Goal: Task Accomplishment & Management: Complete application form

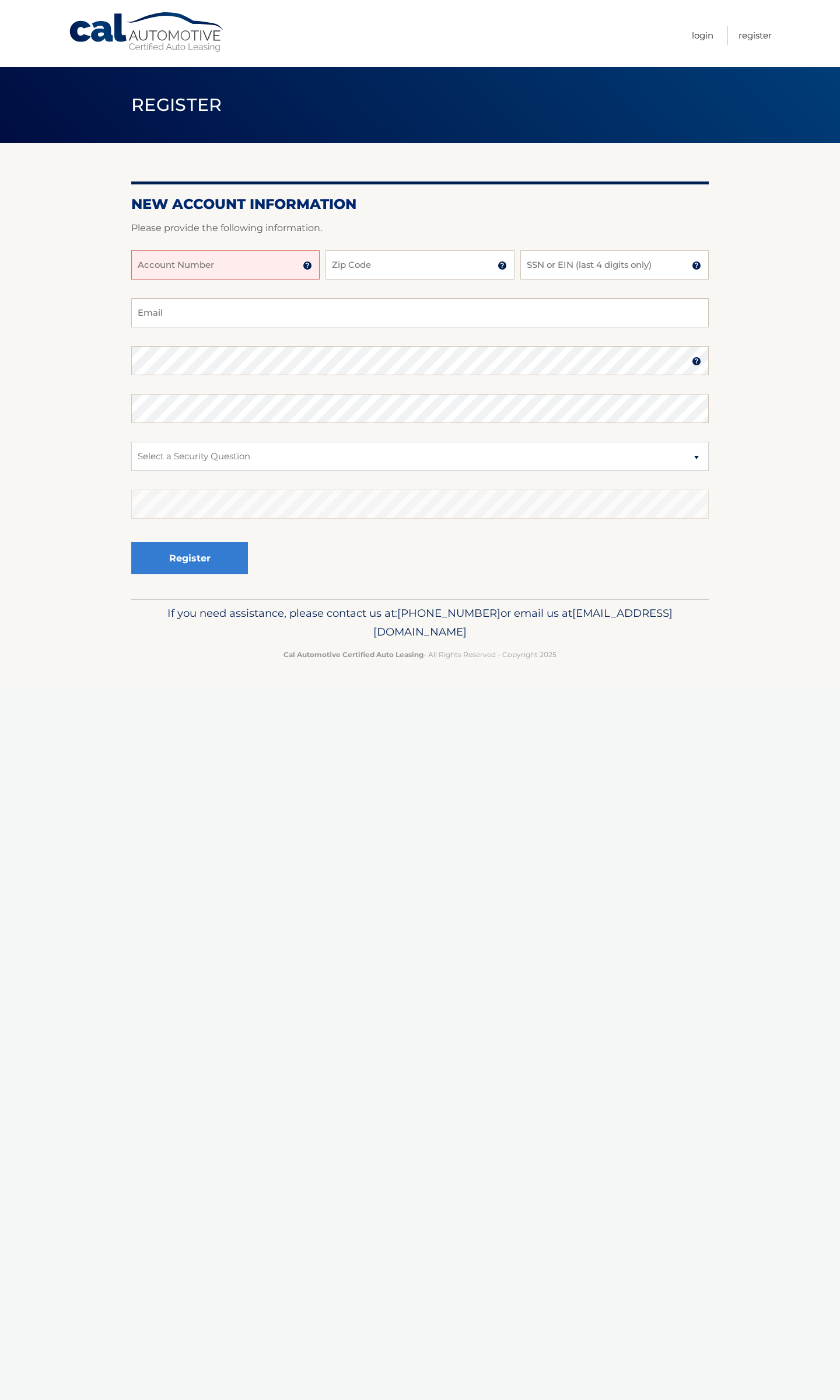
click at [253, 271] on input "Account Number" at bounding box center [225, 265] width 188 height 29
type input "44455537497"
click at [375, 263] on input "Zip Code" at bounding box center [419, 265] width 188 height 29
type input "10312"
type input "[EMAIL_ADDRESS][DOMAIN_NAME]"
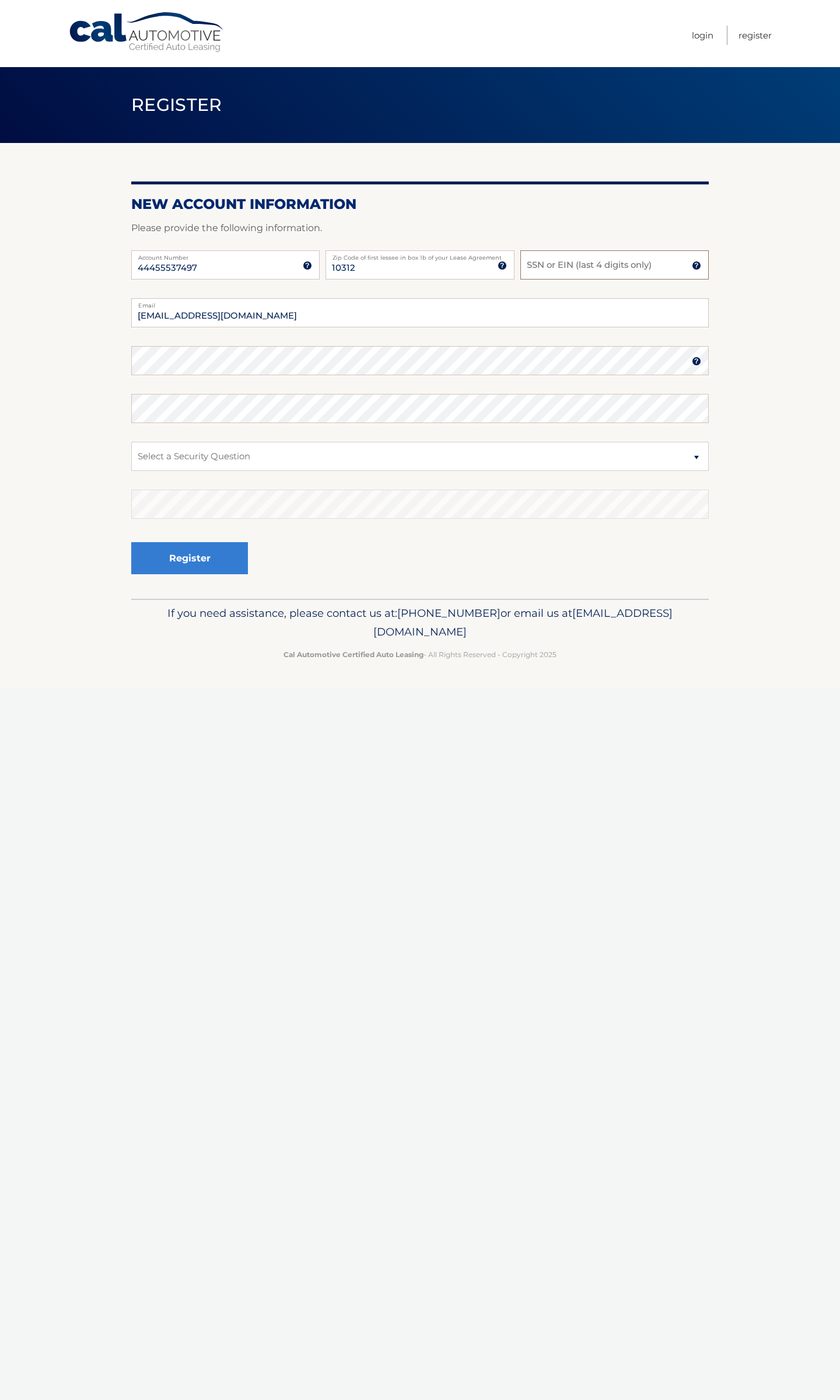
click at [584, 266] on input "SSN or EIN (last 4 digits only)" at bounding box center [615, 265] width 188 height 29
type input "0280"
click at [398, 446] on select "Select a Security Question What was the name of your elementary school? What is…" at bounding box center [420, 456] width 578 height 29
select select "2"
click at [132, 442] on select "Select a Security Question What was the name of your elementary school? What is…" at bounding box center [420, 456] width 578 height 29
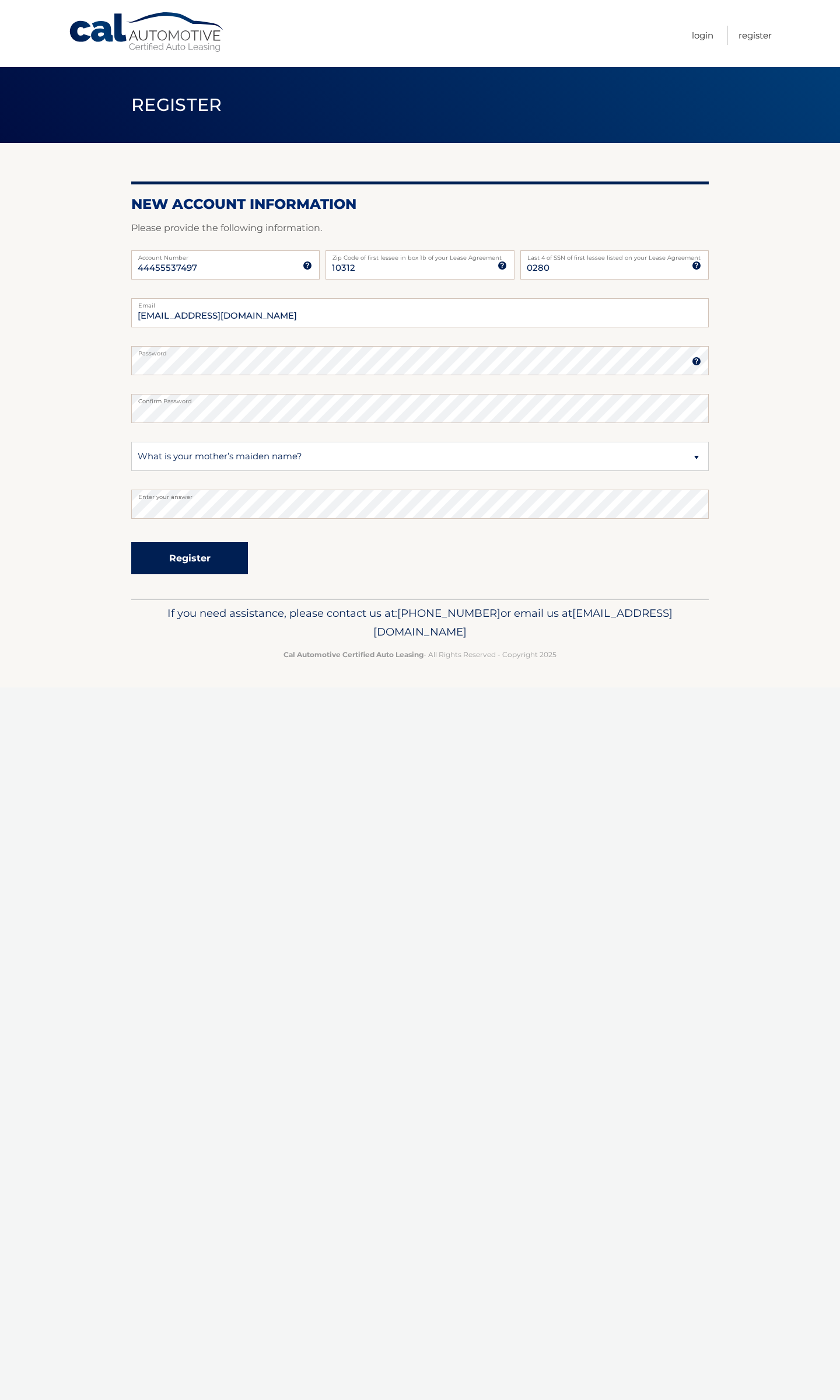
click at [190, 558] on button "Register" at bounding box center [190, 558] width 117 height 32
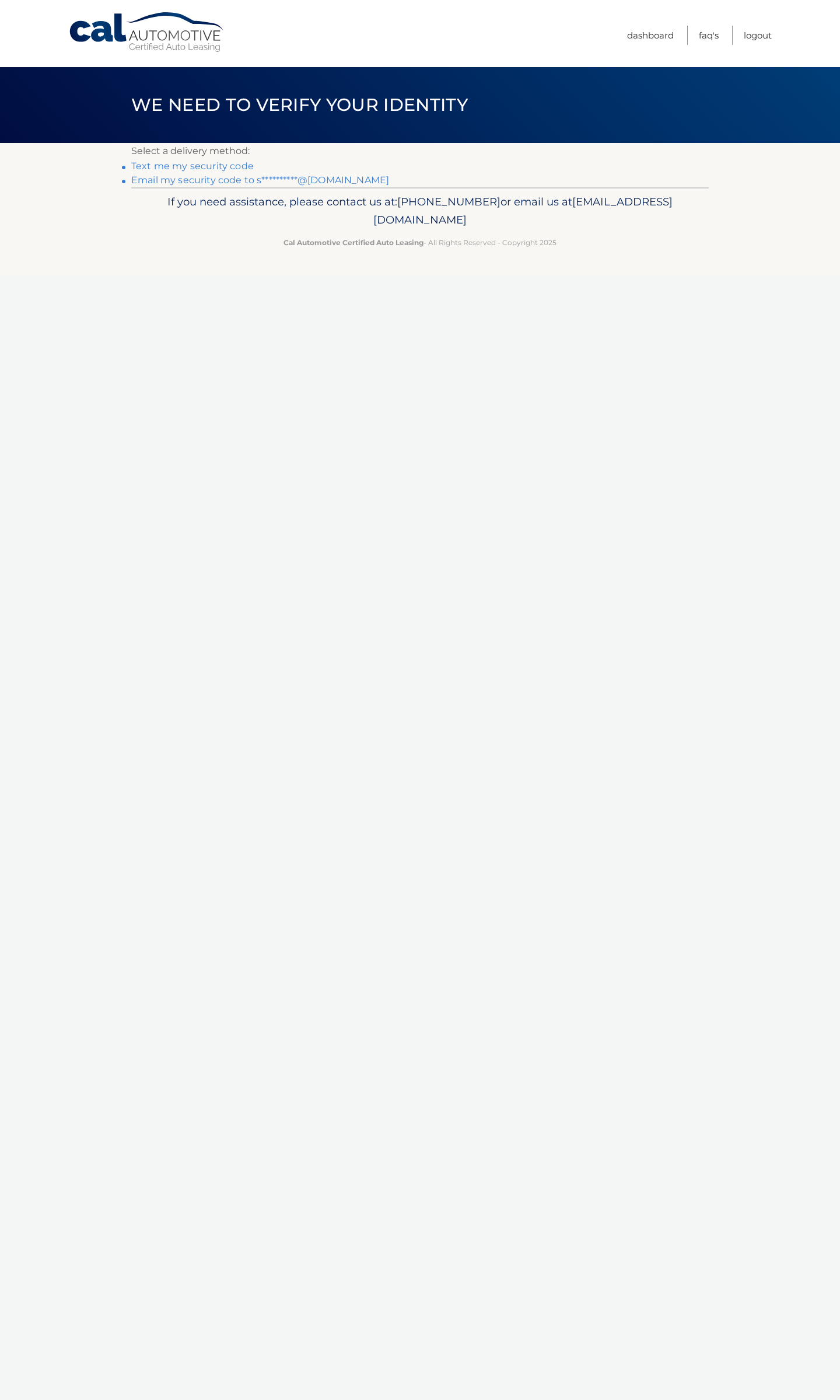
click at [196, 181] on link "**********" at bounding box center [261, 180] width 258 height 11
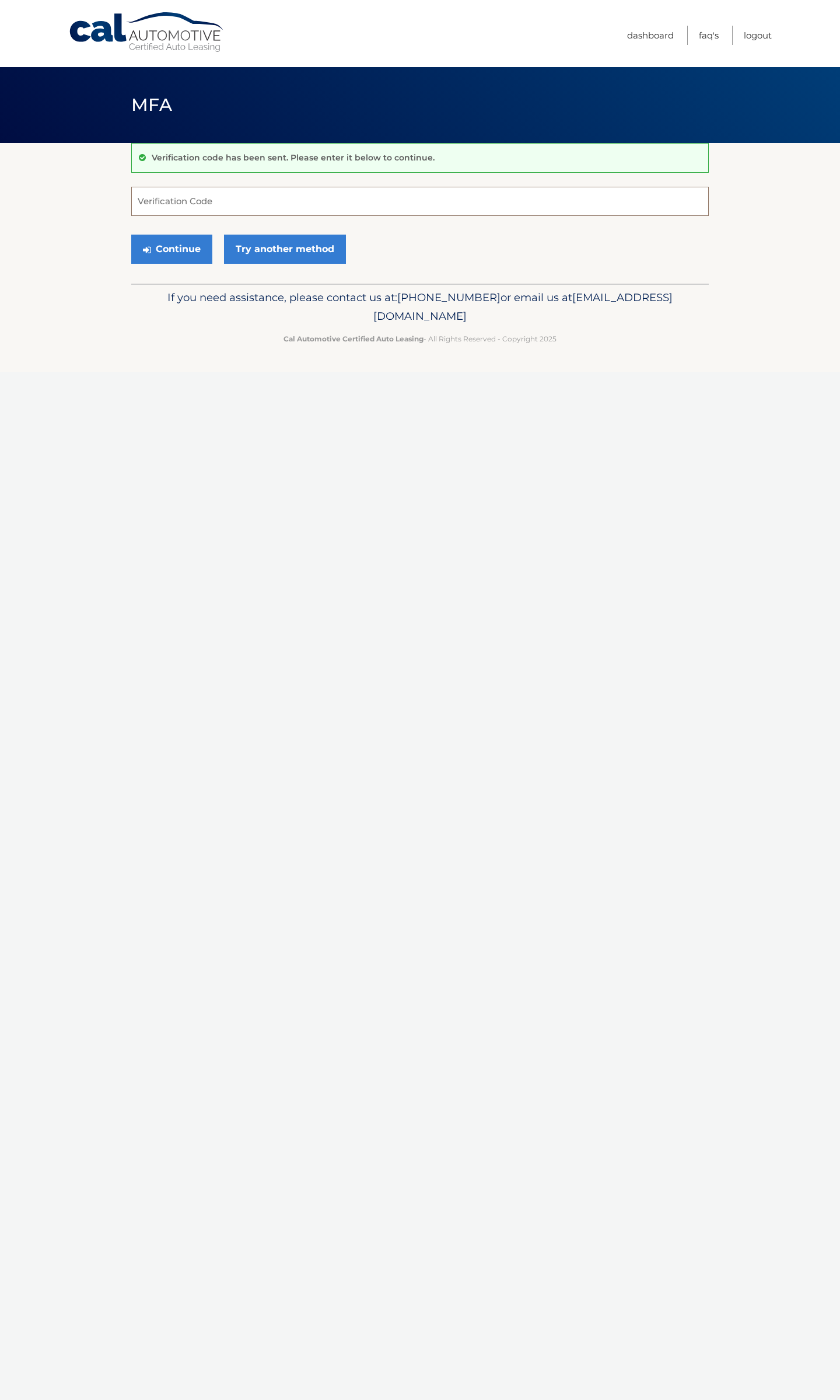
click at [185, 199] on input "Verification Code" at bounding box center [420, 201] width 578 height 29
paste input "971174"
click at [132, 235] on button "Continue" at bounding box center [172, 249] width 81 height 29
click at [172, 256] on button "Continue" at bounding box center [172, 249] width 81 height 29
click at [236, 200] on input "971174" at bounding box center [420, 201] width 578 height 29
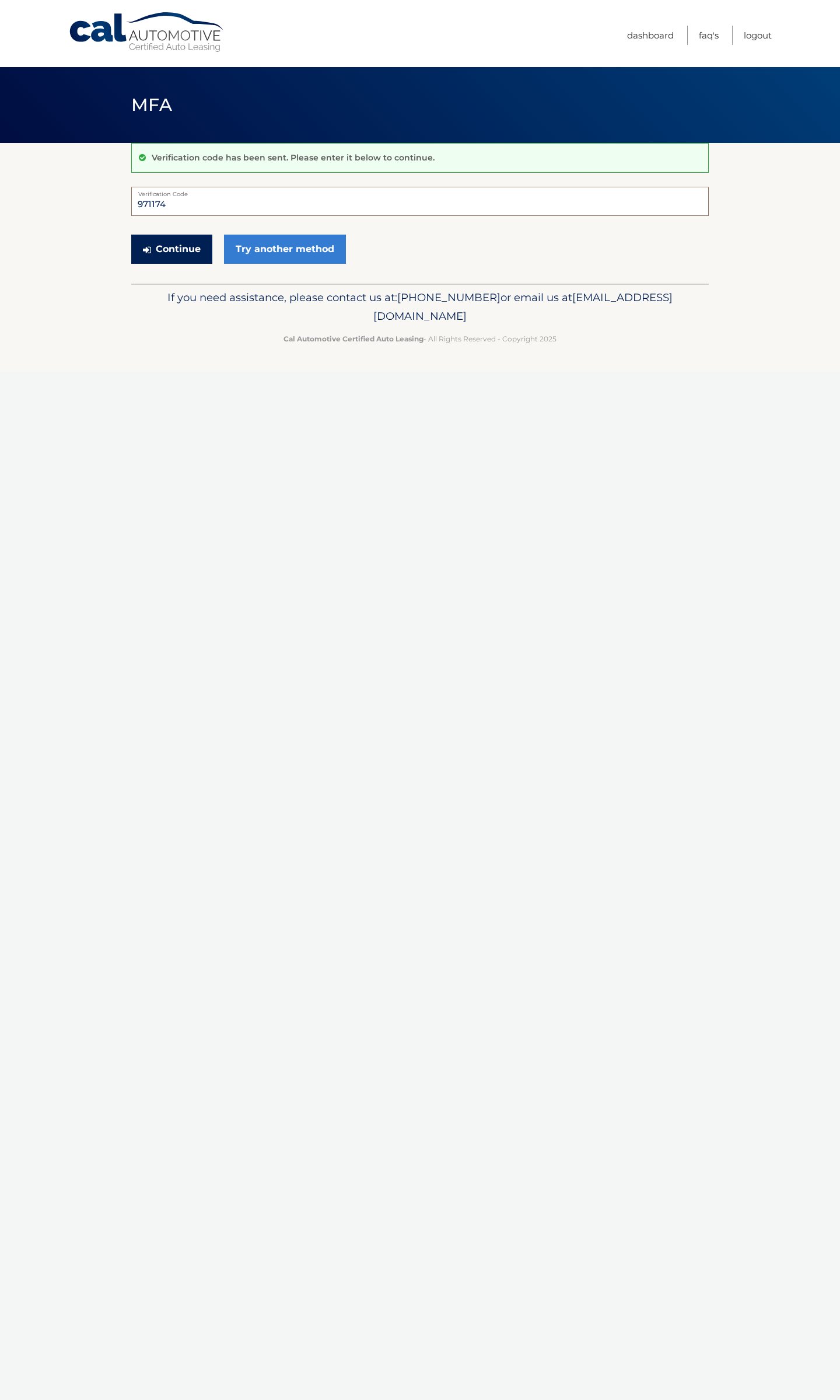
type input "971174"
click at [176, 248] on button "Continue" at bounding box center [172, 249] width 81 height 29
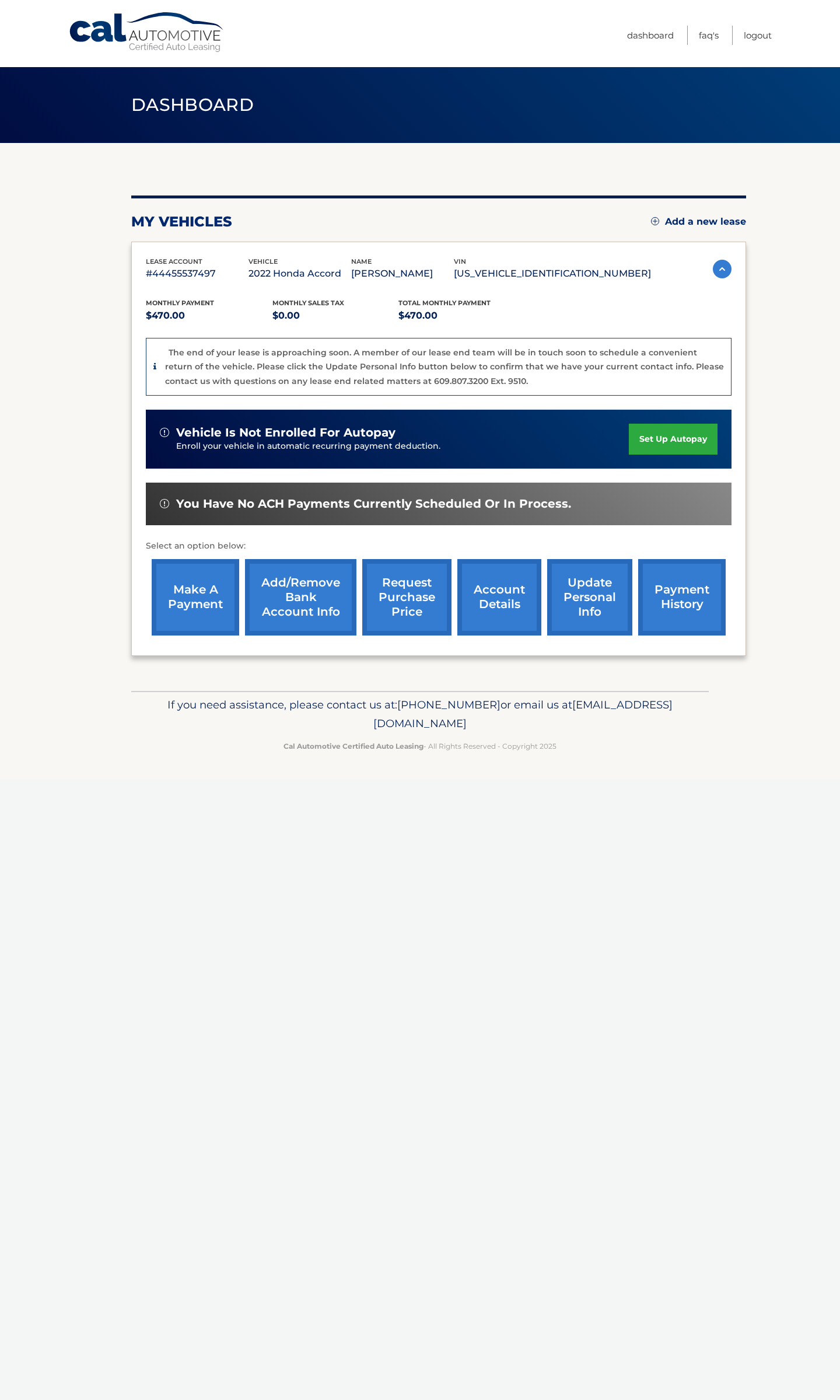
click at [422, 607] on link "request purchase price" at bounding box center [407, 597] width 89 height 76
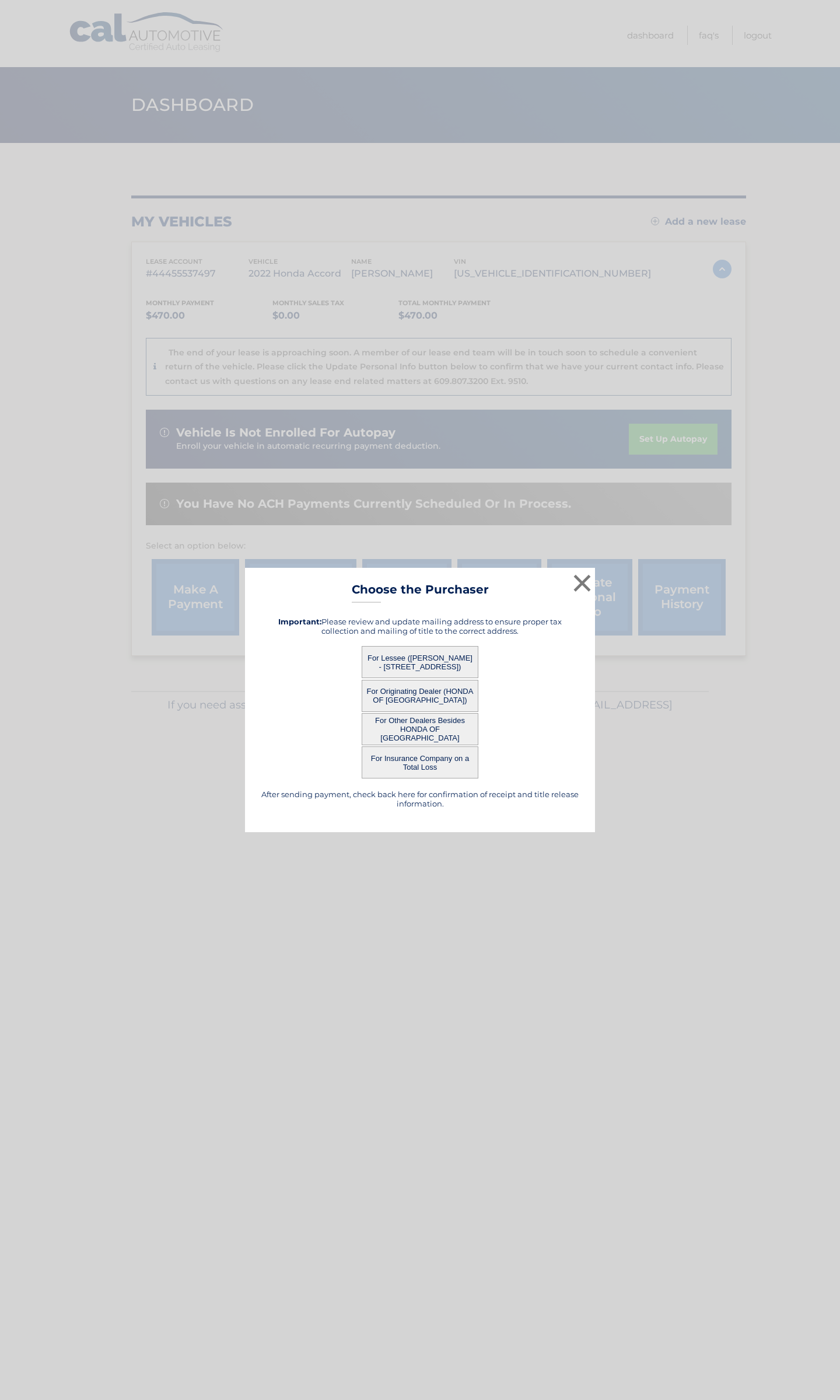
click at [421, 726] on button "For Other Dealers Besides HONDA OF STATEN ISLAND" at bounding box center [420, 729] width 117 height 32
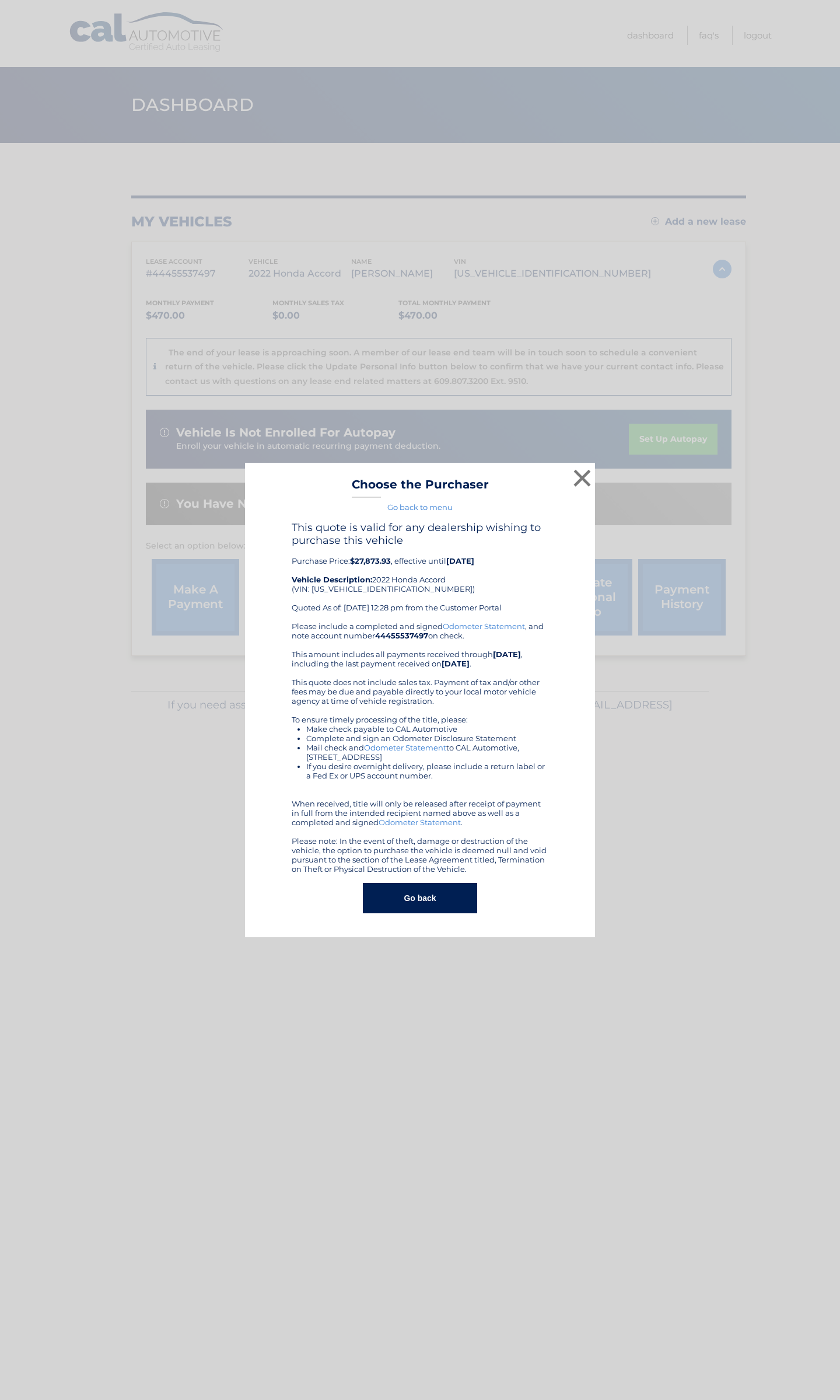
click at [409, 900] on button "Go back" at bounding box center [420, 898] width 114 height 30
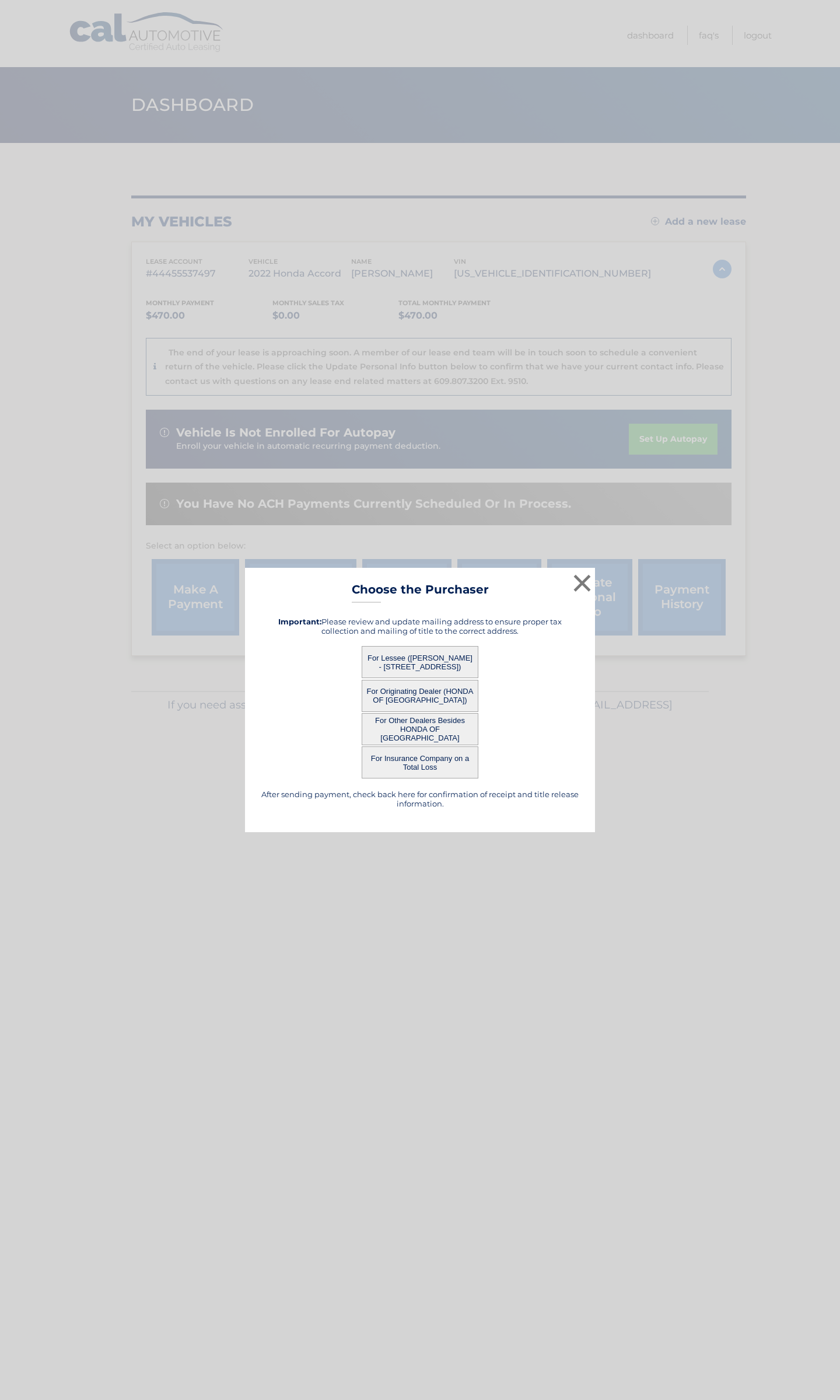
click at [409, 663] on button "For Lessee (SAVERIO DETULLIO - 469 WINCHESTER AVE, , STATEN ISLAND, ny 10312)" at bounding box center [420, 662] width 117 height 32
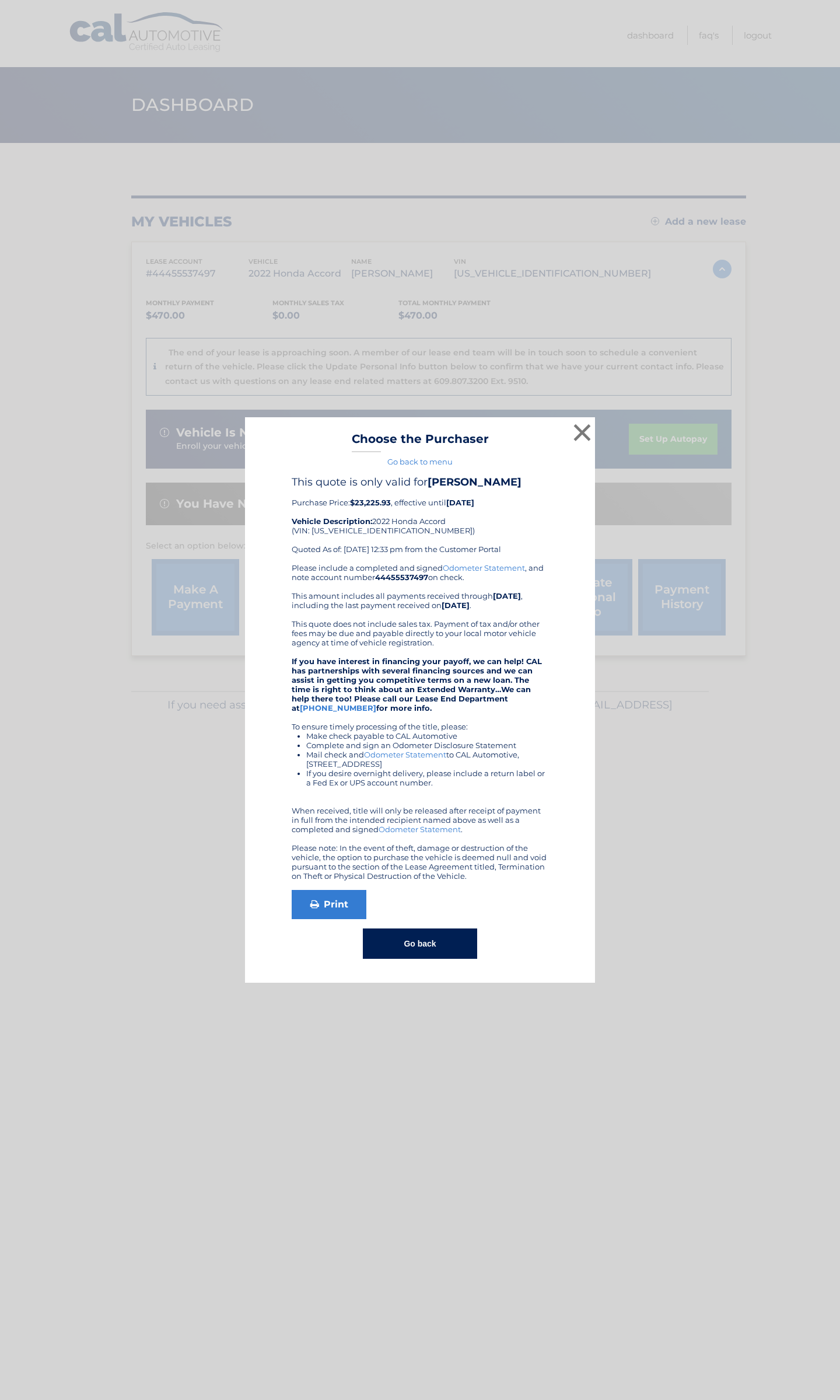
click at [418, 934] on button "Go back" at bounding box center [420, 944] width 114 height 30
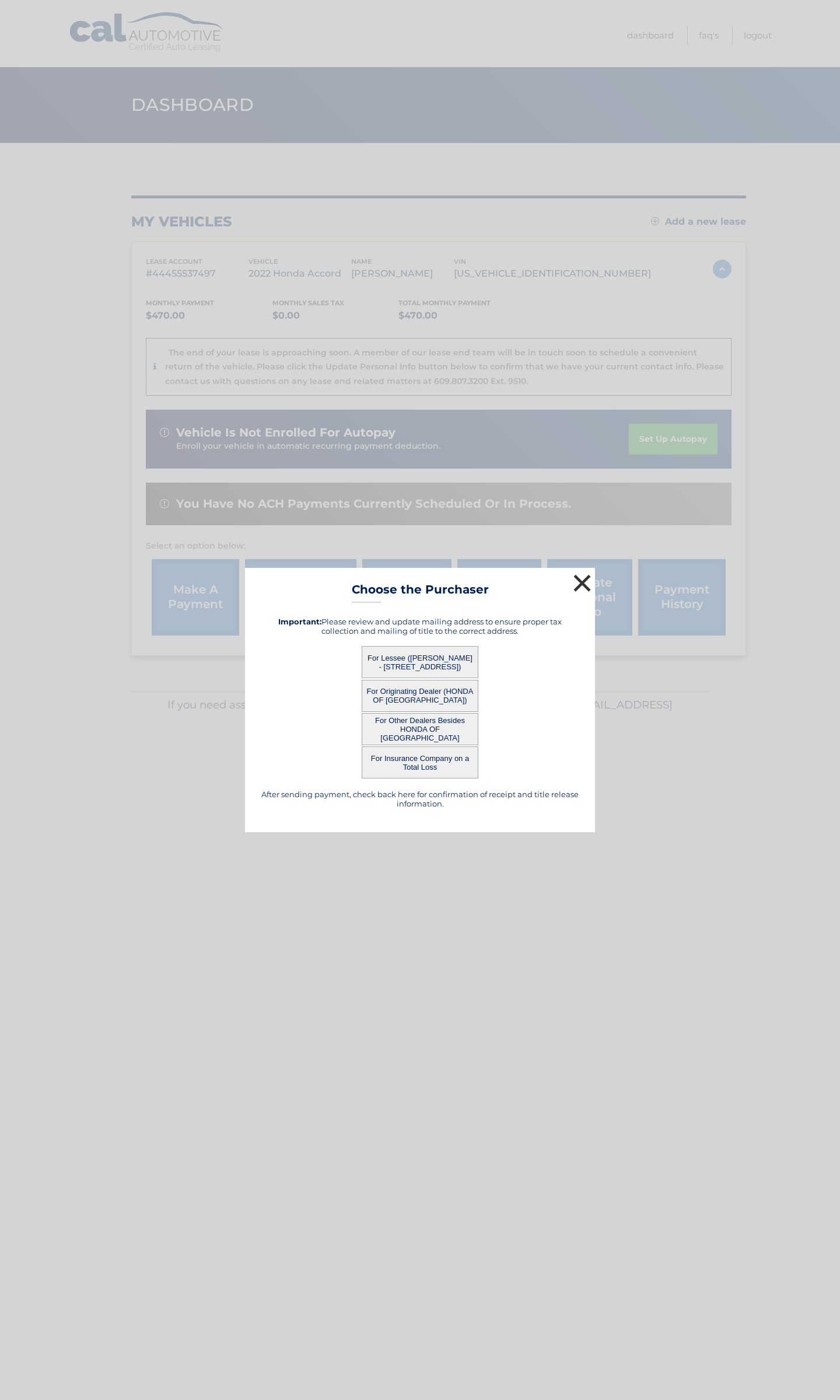
click at [584, 589] on button "×" at bounding box center [582, 583] width 24 height 24
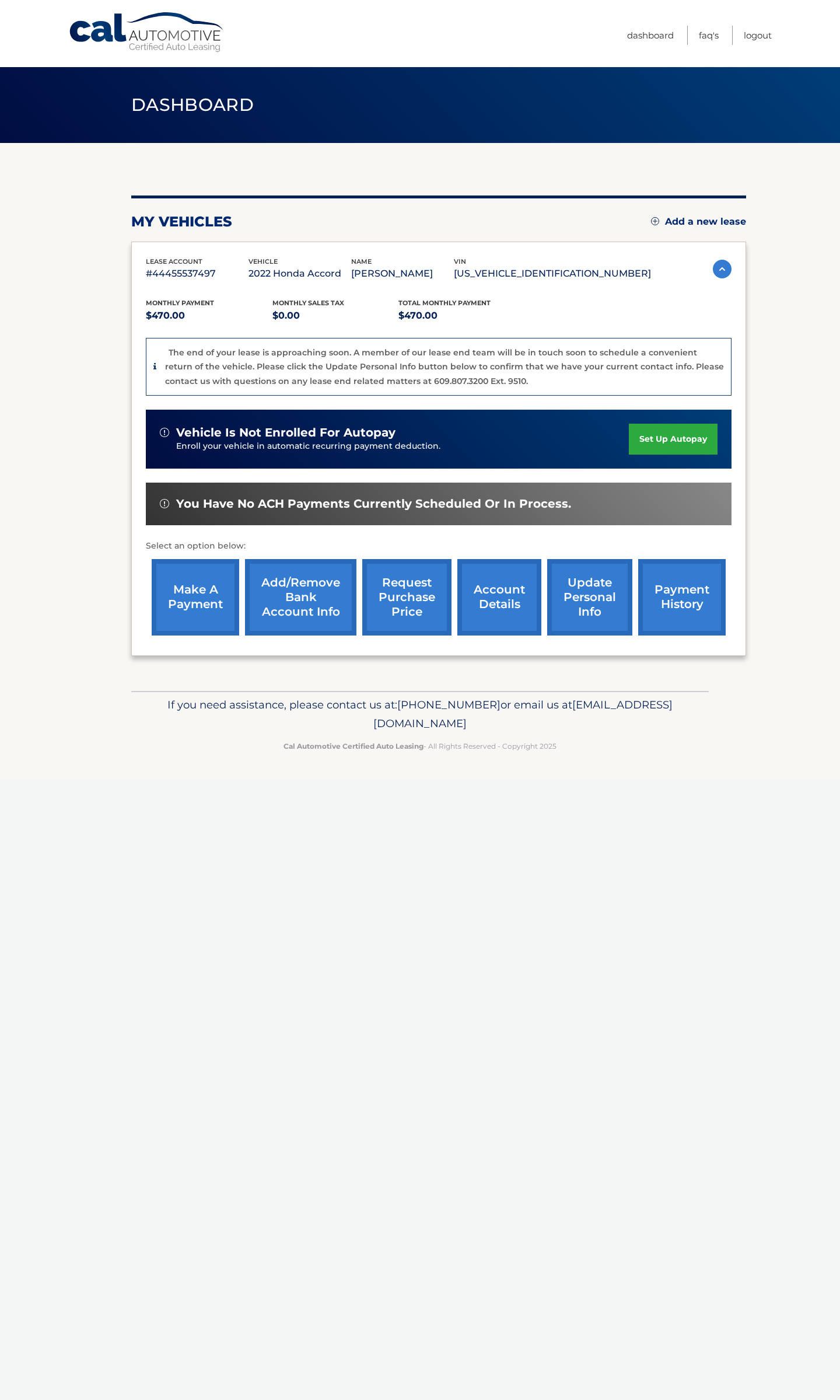
click at [457, 39] on nav "Menu Dashboard FAQ's Logout" at bounding box center [504, 33] width 537 height 67
